Goal: Information Seeking & Learning: Learn about a topic

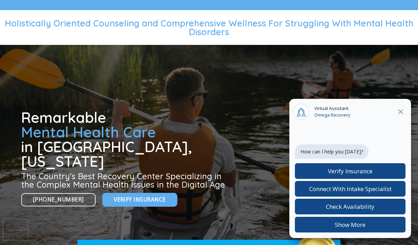
scroll to position [84, 0]
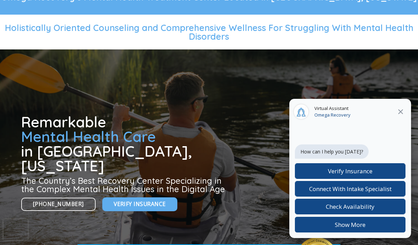
click at [400, 111] on icon at bounding box center [400, 111] width 8 height 8
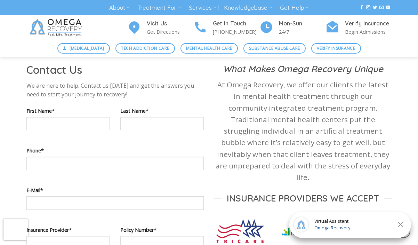
scroll to position [314, 0]
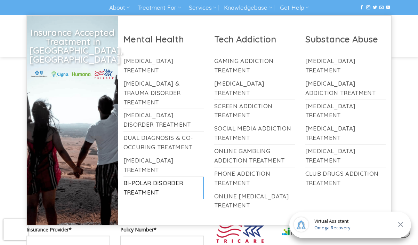
click at [156, 177] on link "Bi-Polar Disorder Treatment" at bounding box center [163, 188] width 81 height 22
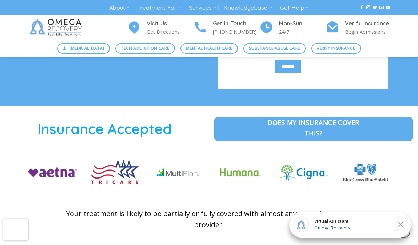
scroll to position [968, 0]
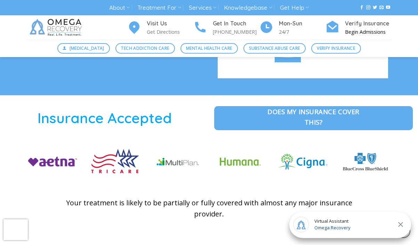
click at [345, 25] on h4 "Verify Insurance" at bounding box center [368, 23] width 47 height 9
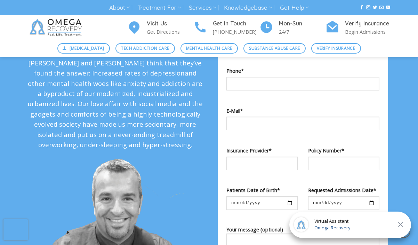
scroll to position [619, 0]
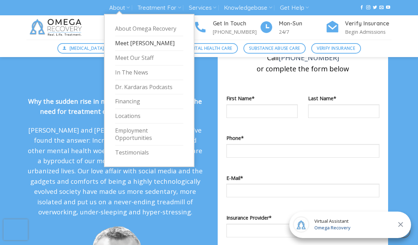
click at [139, 40] on link "Meet [PERSON_NAME]" at bounding box center [149, 43] width 68 height 15
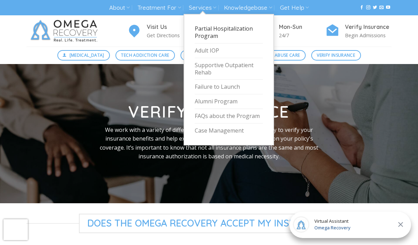
click at [211, 28] on link "Partial Hospitalization Program" at bounding box center [229, 33] width 68 height 22
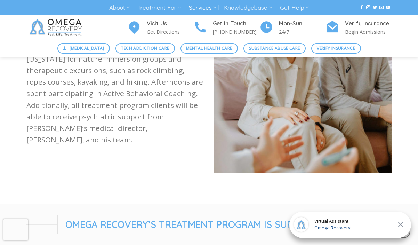
scroll to position [834, 0]
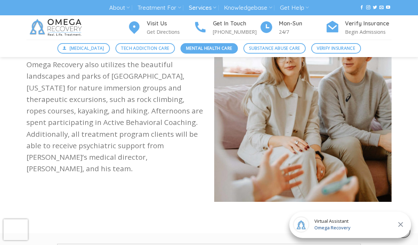
click at [202, 50] on span "Mental Health Care" at bounding box center [209, 48] width 46 height 7
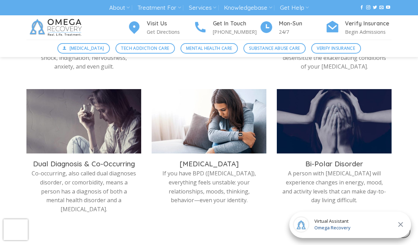
scroll to position [340, 0]
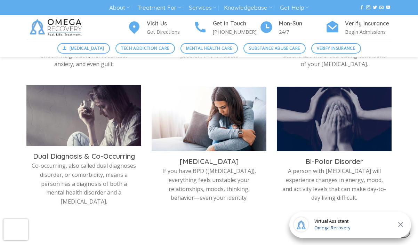
click at [102, 123] on img at bounding box center [83, 117] width 115 height 64
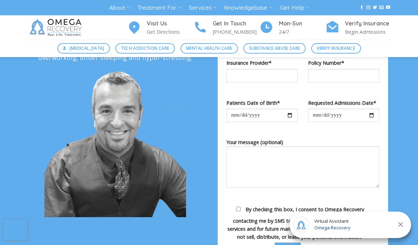
scroll to position [774, 0]
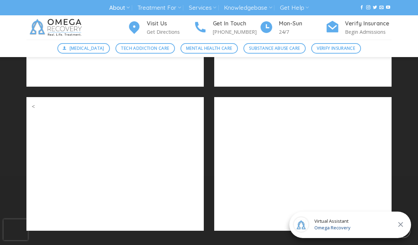
scroll to position [972, 0]
